Goal: Understand process/instructions: Learn how to perform a task or action

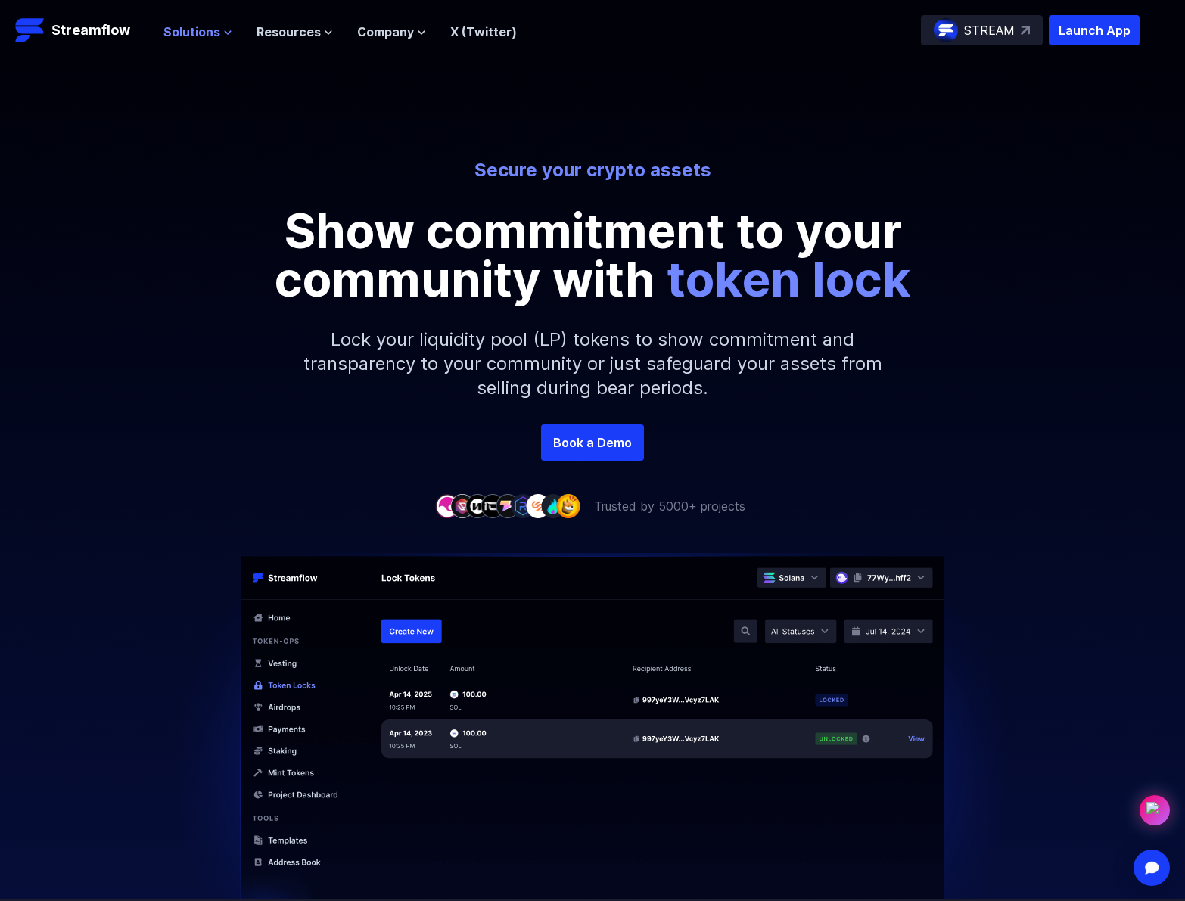
click at [206, 36] on span "Solutions" at bounding box center [191, 32] width 57 height 18
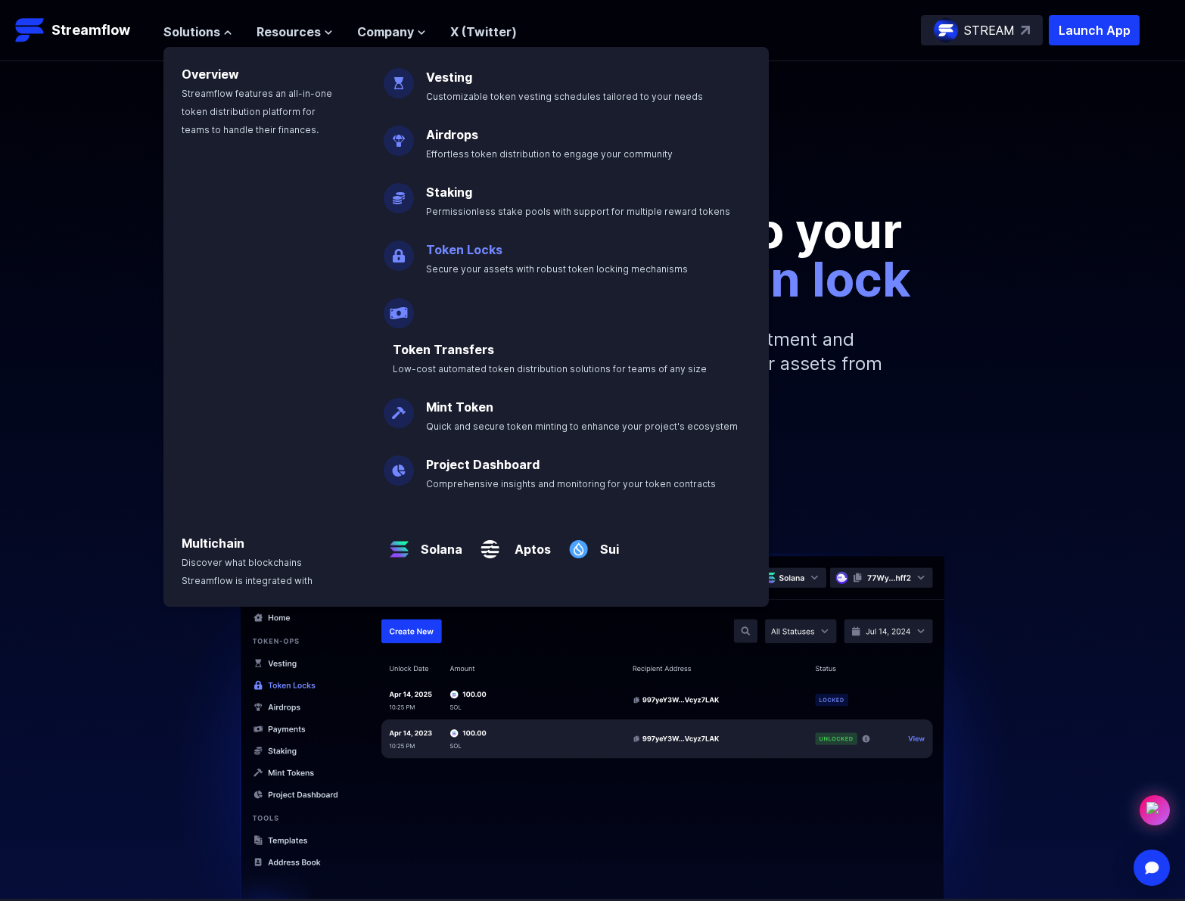
click at [453, 243] on link "Token Locks" at bounding box center [464, 249] width 76 height 15
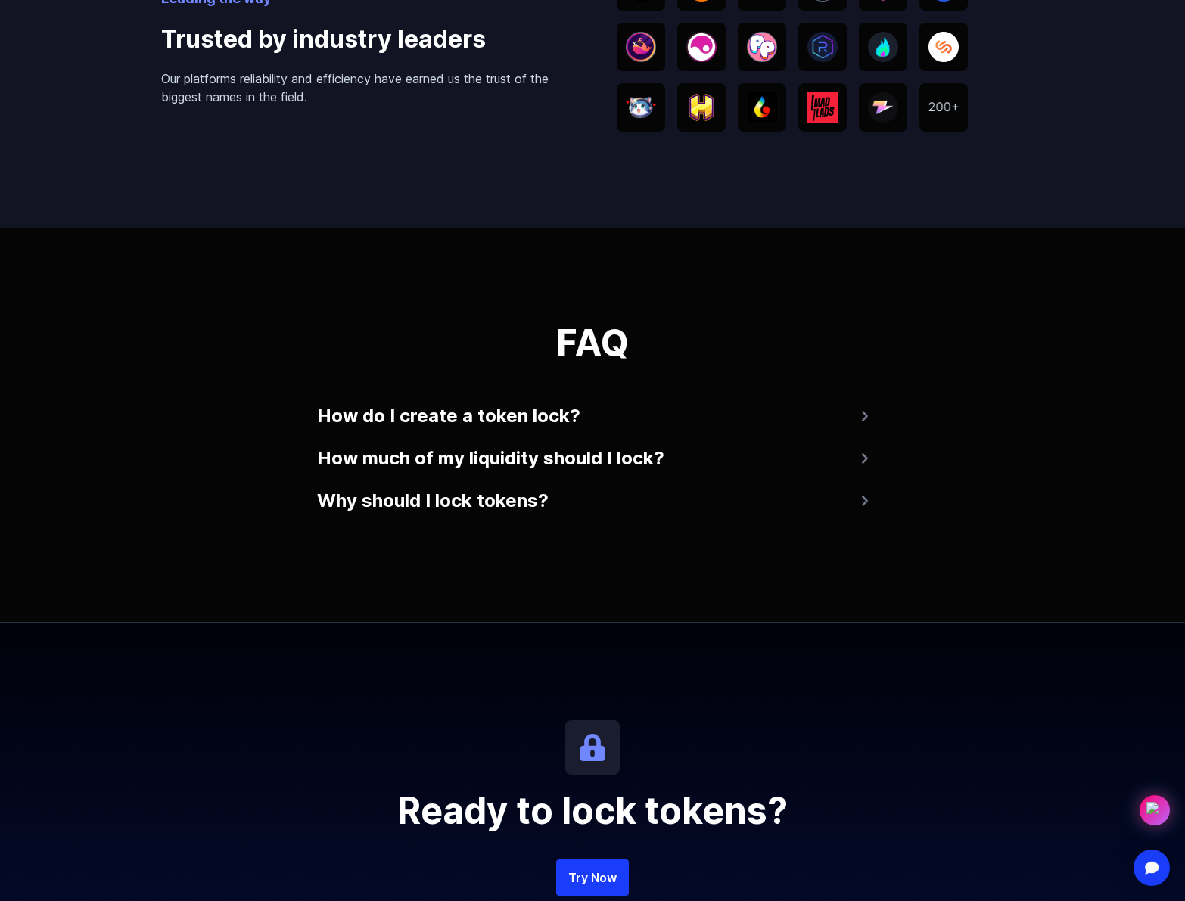
scroll to position [2721, 0]
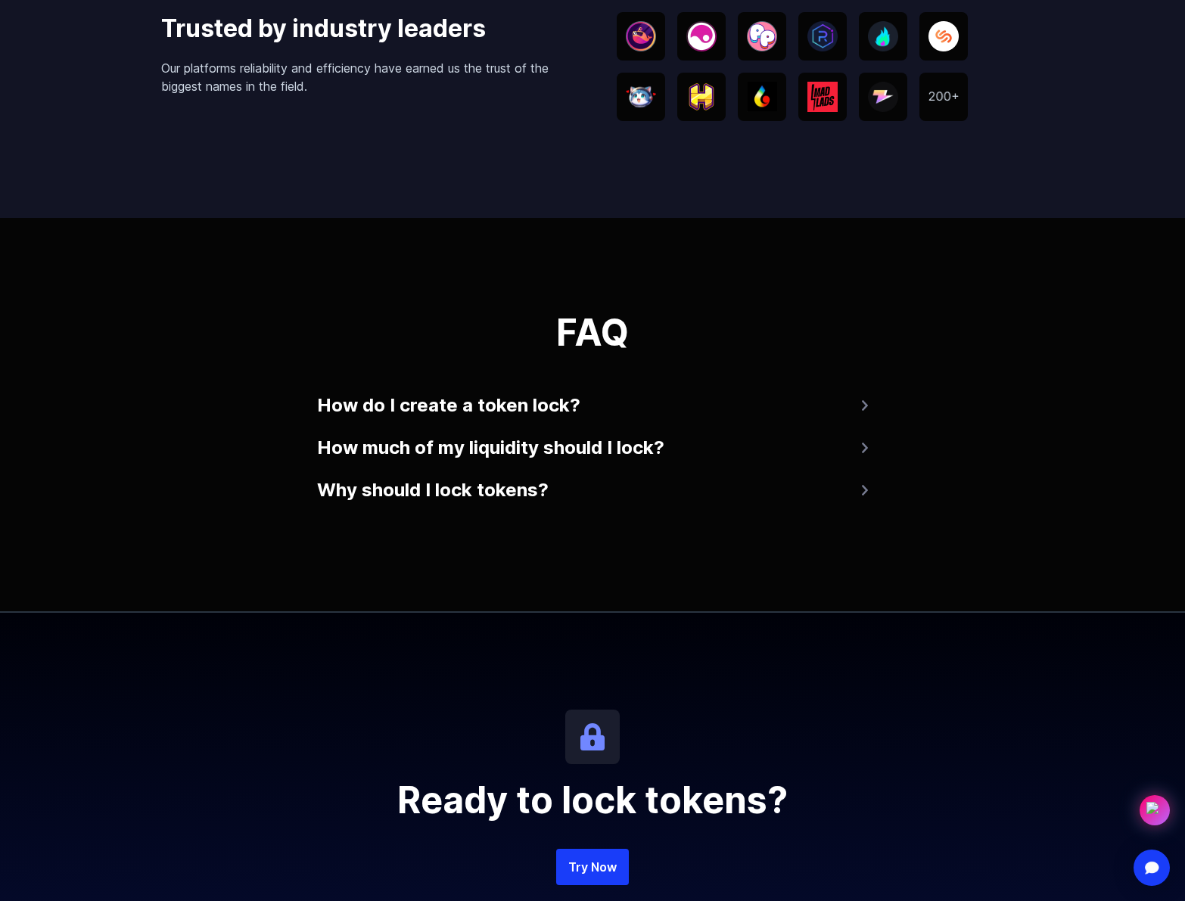
click at [512, 406] on button "How do I create a token lock?" at bounding box center [592, 405] width 551 height 36
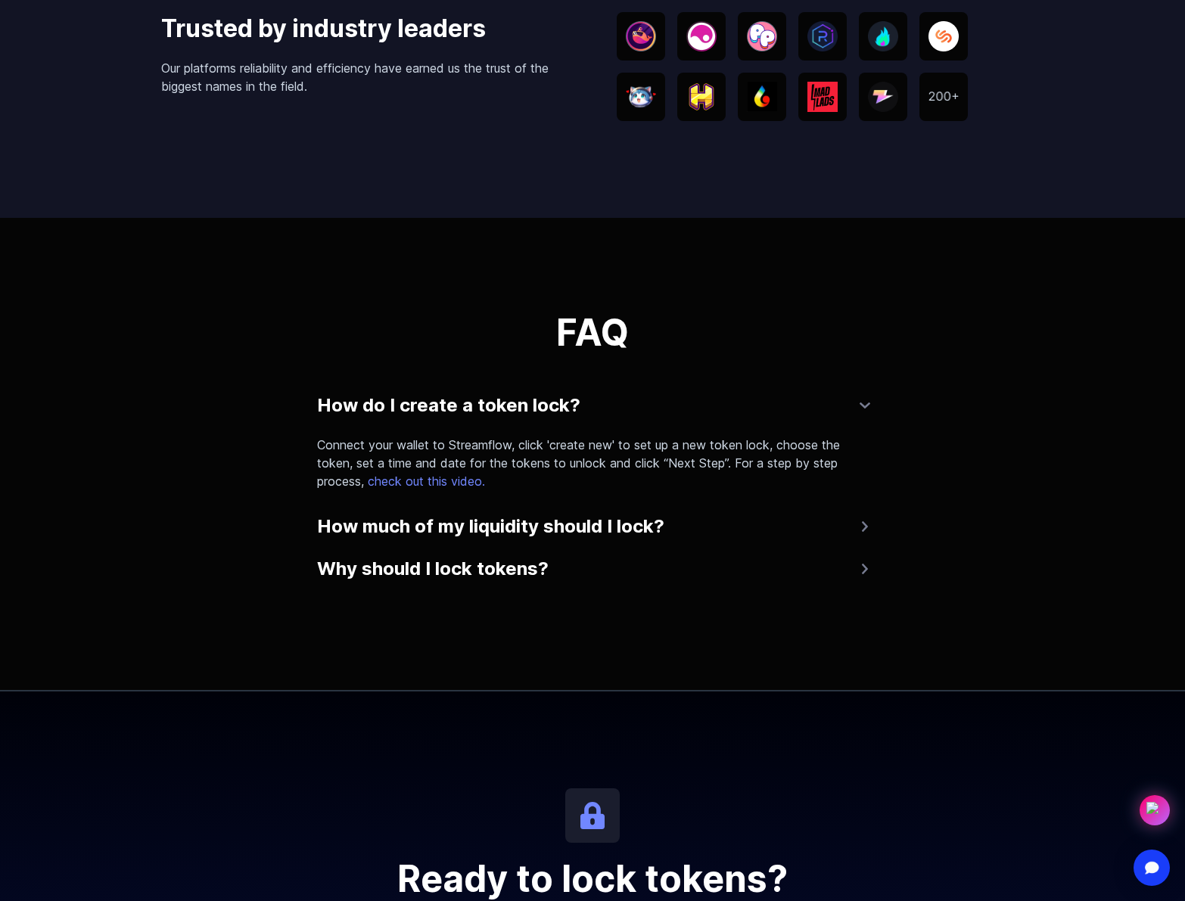
click at [509, 411] on button "How do I create a token lock?" at bounding box center [592, 405] width 551 height 36
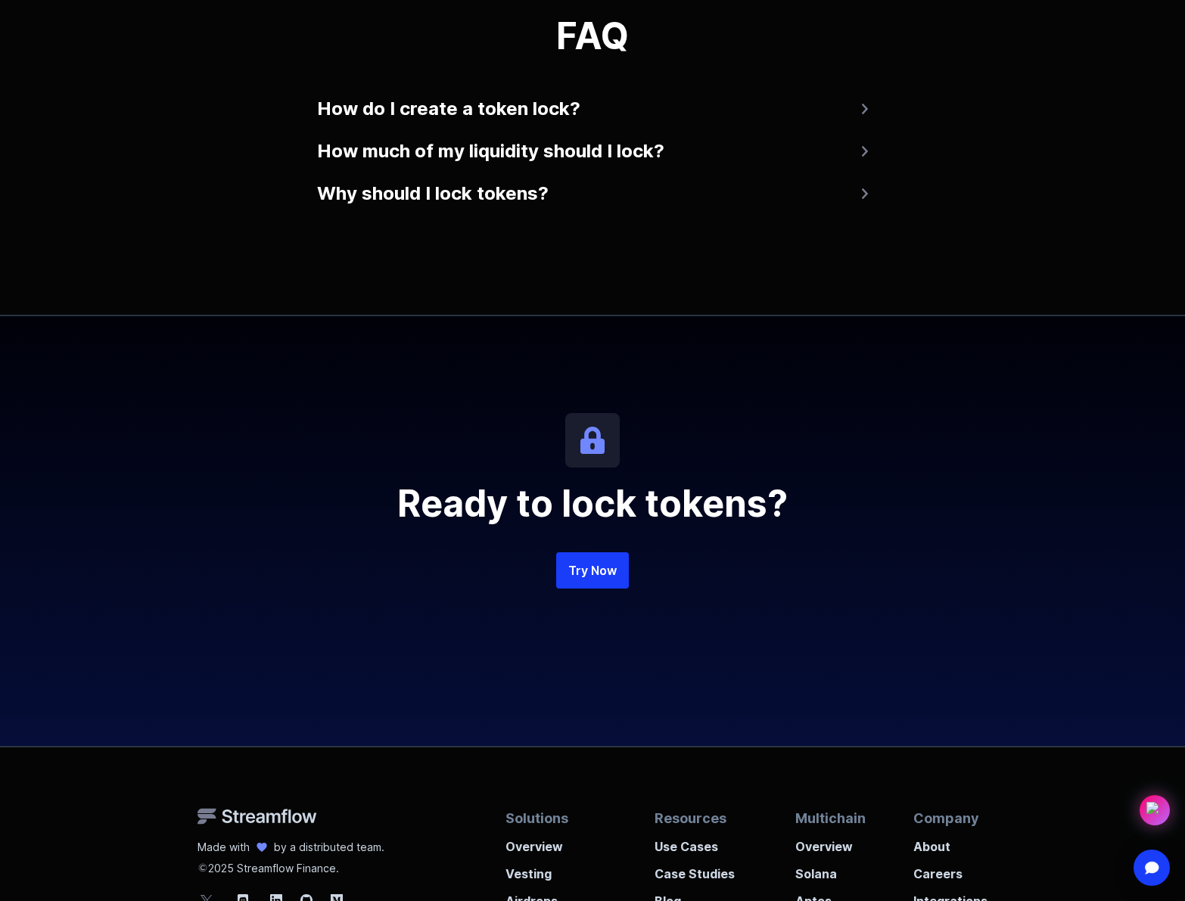
scroll to position [3021, 0]
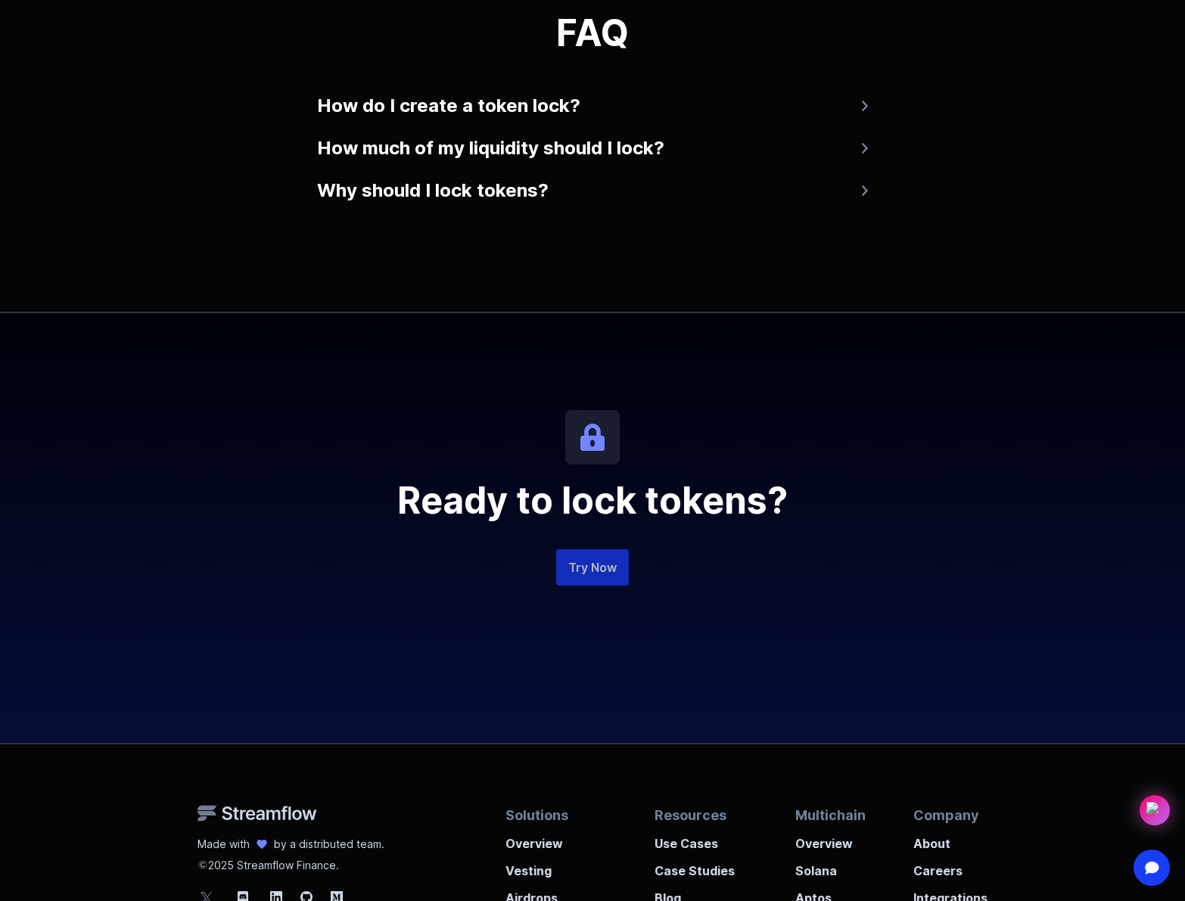
click at [601, 568] on link "Try Now" at bounding box center [592, 567] width 73 height 36
